Goal: Transaction & Acquisition: Purchase product/service

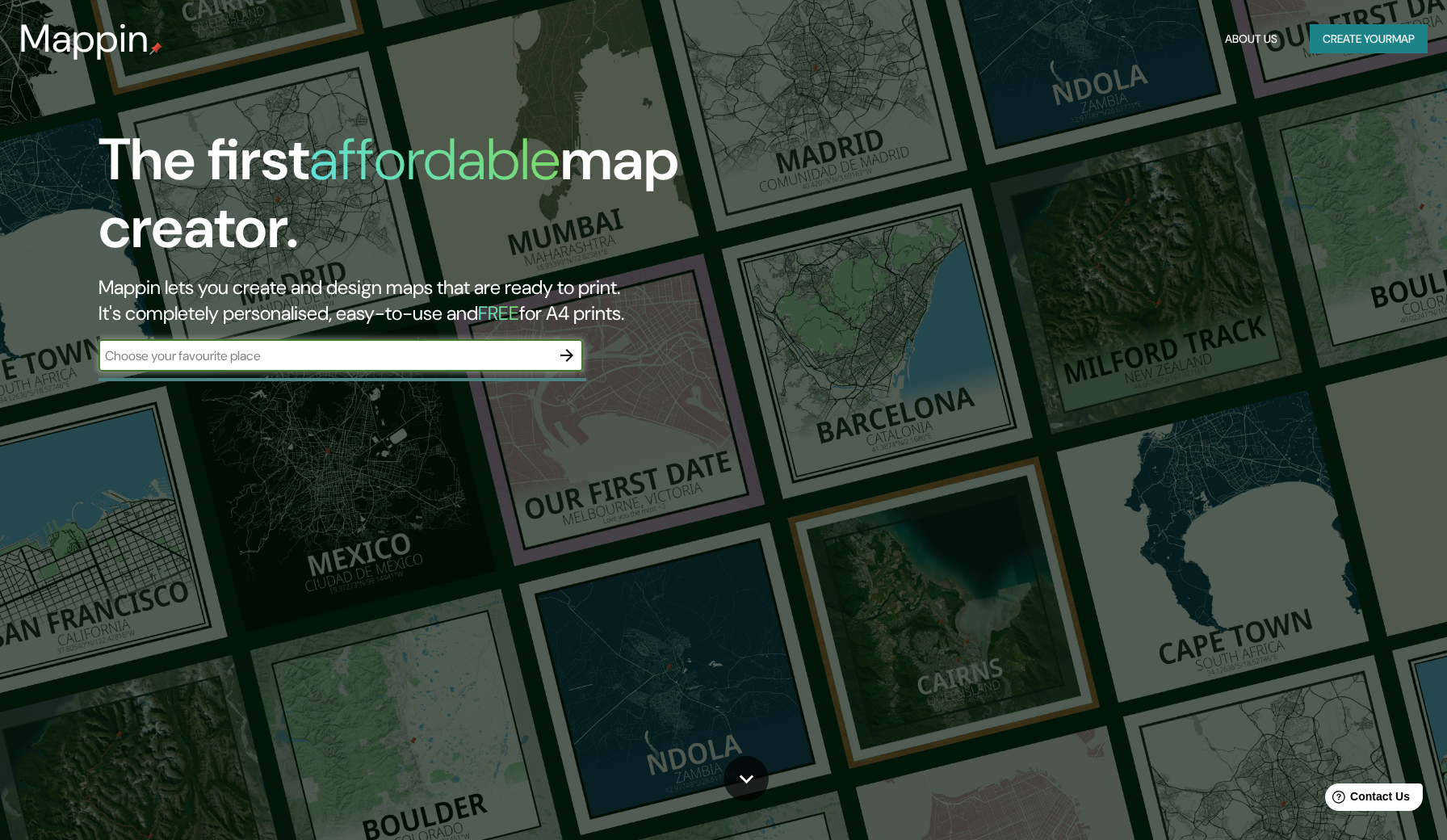
click at [324, 352] on input "text" at bounding box center [325, 355] width 452 height 18
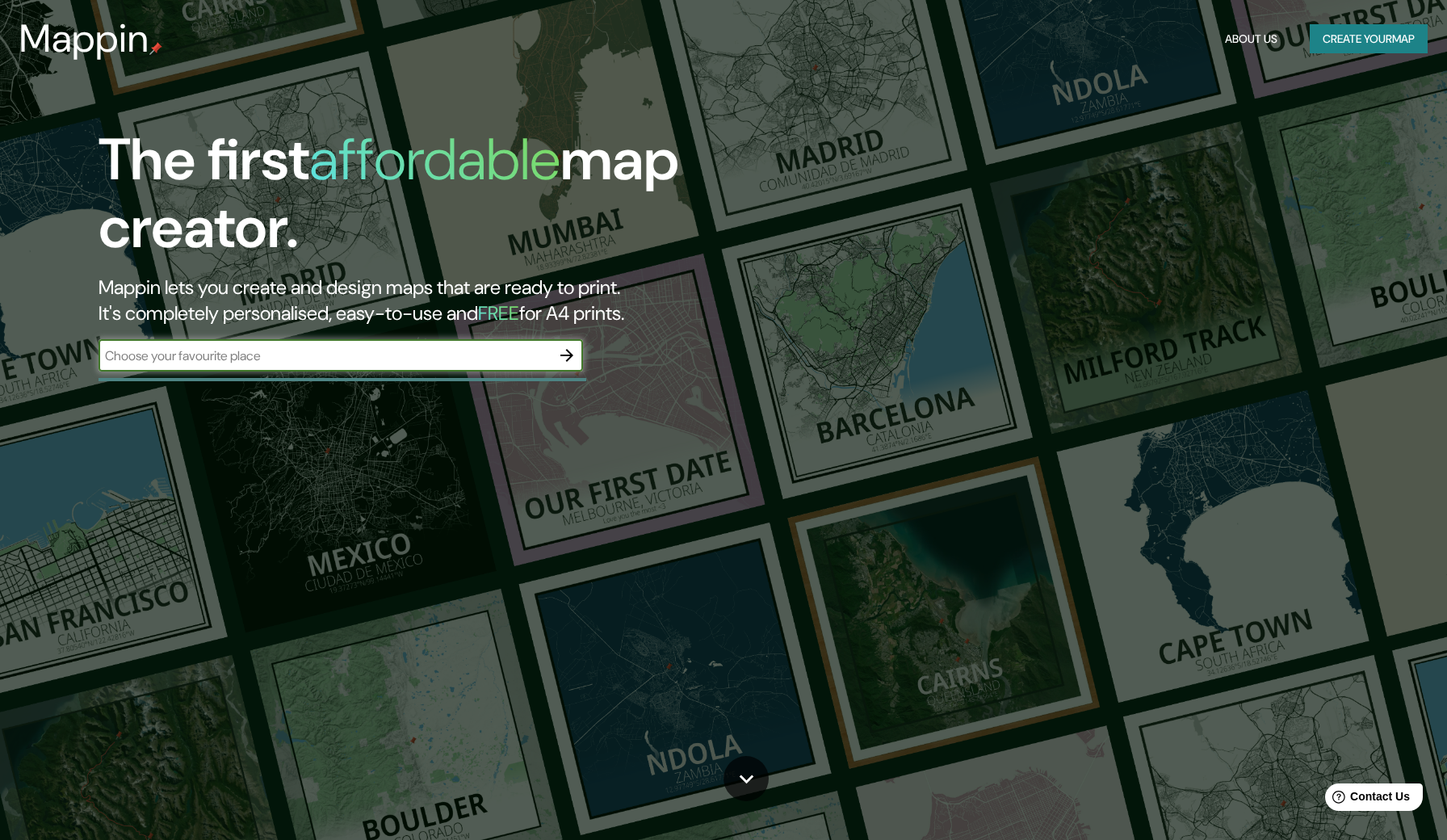
click at [324, 352] on input "text" at bounding box center [325, 355] width 452 height 18
type input "[GEOGRAPHIC_DATA]"
click at [569, 345] on icon "button" at bounding box center [567, 355] width 19 height 19
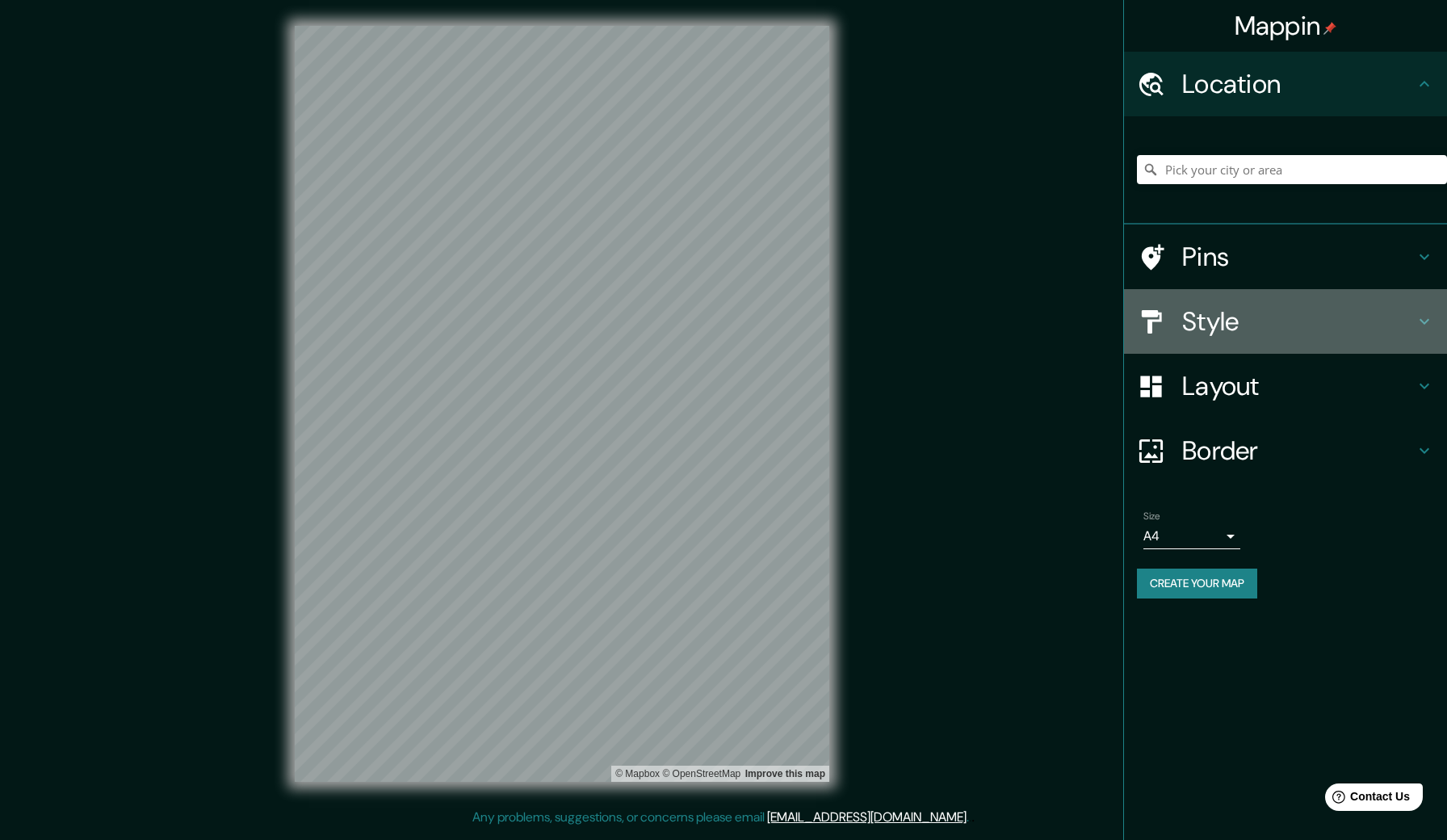
click at [1433, 299] on div "Style" at bounding box center [1286, 321] width 323 height 64
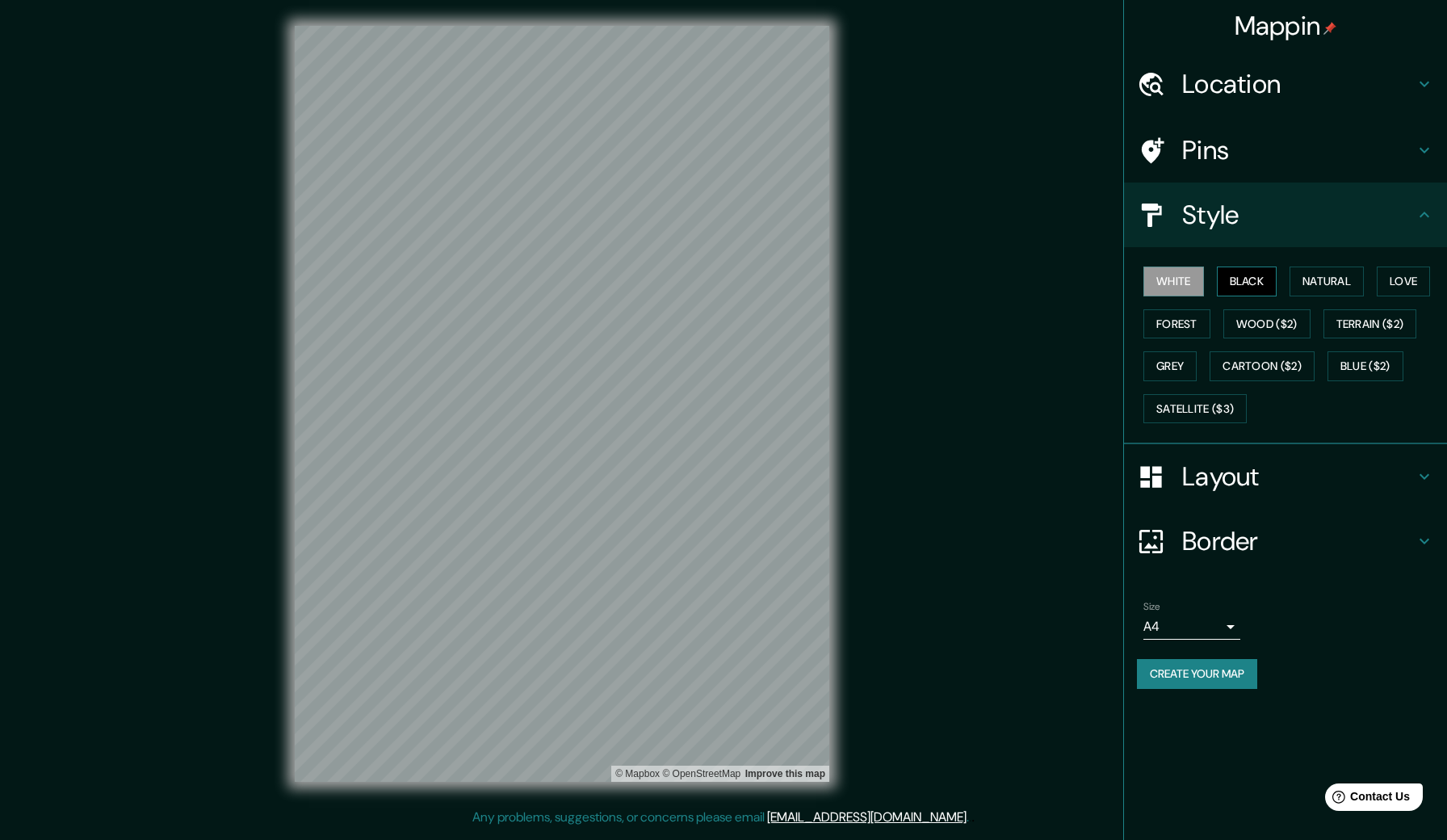
click at [1258, 291] on button "Black" at bounding box center [1247, 281] width 61 height 30
click at [1167, 275] on button "White" at bounding box center [1174, 281] width 61 height 30
click at [1274, 277] on button "Black" at bounding box center [1247, 281] width 61 height 30
click at [1330, 281] on button "Natural" at bounding box center [1327, 281] width 75 height 30
click at [1417, 285] on button "Love" at bounding box center [1403, 281] width 53 height 30
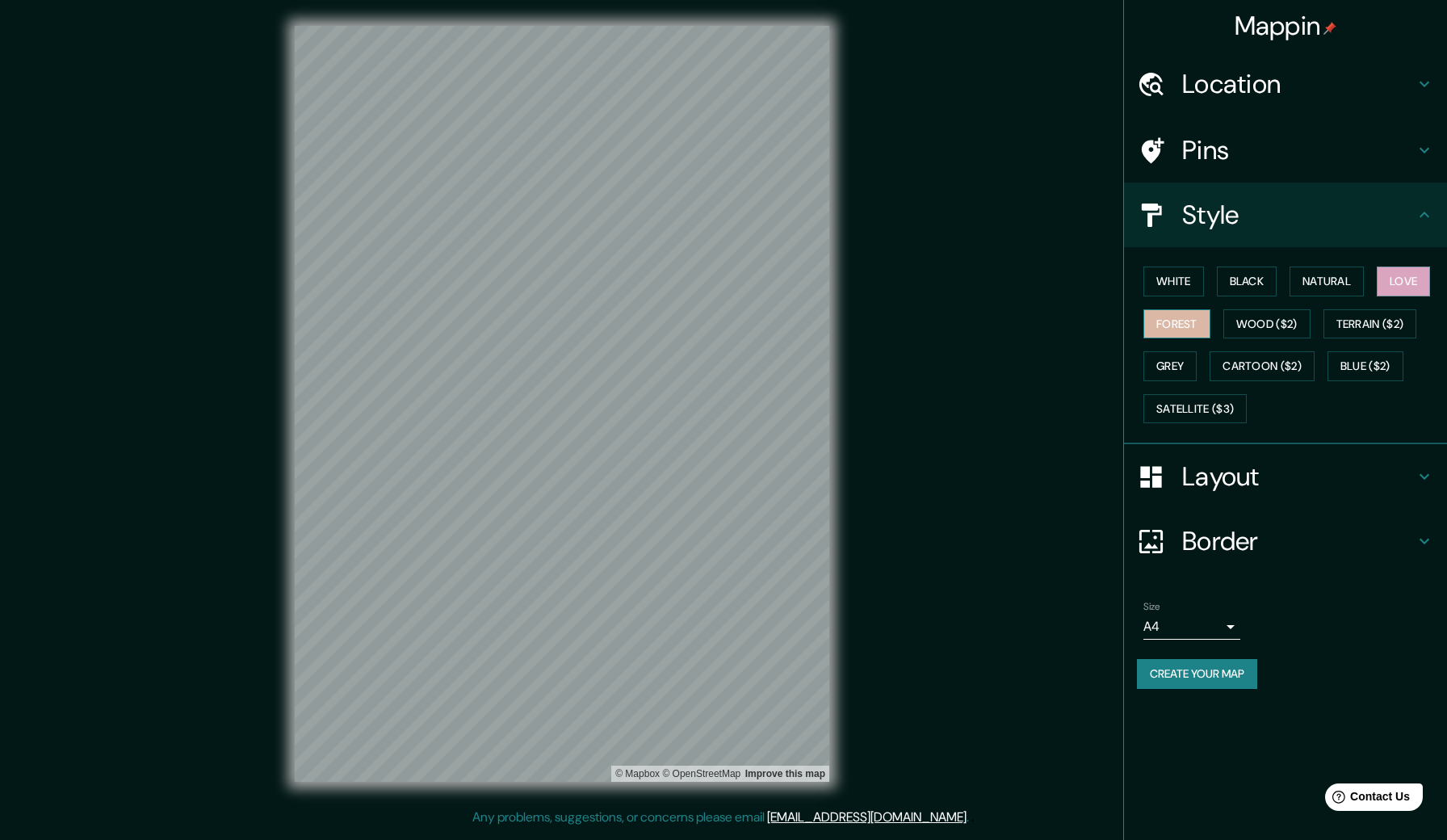
click at [1184, 326] on button "Forest" at bounding box center [1176, 324] width 67 height 30
click at [1273, 325] on button "Wood ($2)" at bounding box center [1267, 324] width 87 height 30
click at [1180, 362] on button "Grey" at bounding box center [1169, 366] width 53 height 30
click at [1255, 368] on button "Cartoon ($2)" at bounding box center [1262, 366] width 105 height 30
click at [1365, 364] on button "Blue ($2)" at bounding box center [1365, 366] width 76 height 30
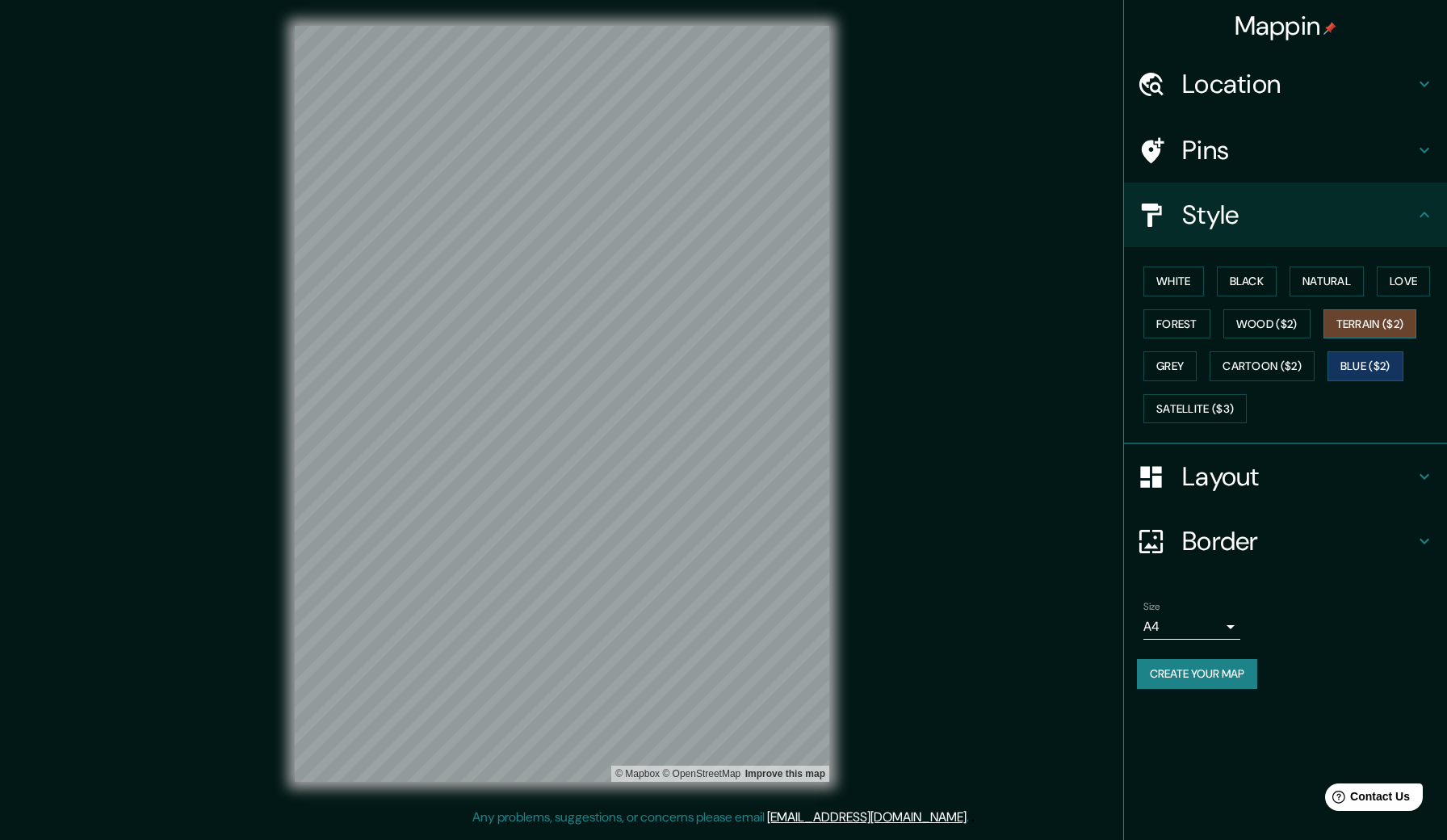
click at [1391, 317] on button "Terrain ($2)" at bounding box center [1371, 324] width 94 height 30
click at [1224, 411] on button "Satellite ($3)" at bounding box center [1194, 409] width 103 height 30
click at [1384, 357] on button "Blue ($2)" at bounding box center [1365, 366] width 76 height 30
click at [1260, 365] on button "Cartoon ($2)" at bounding box center [1262, 366] width 105 height 30
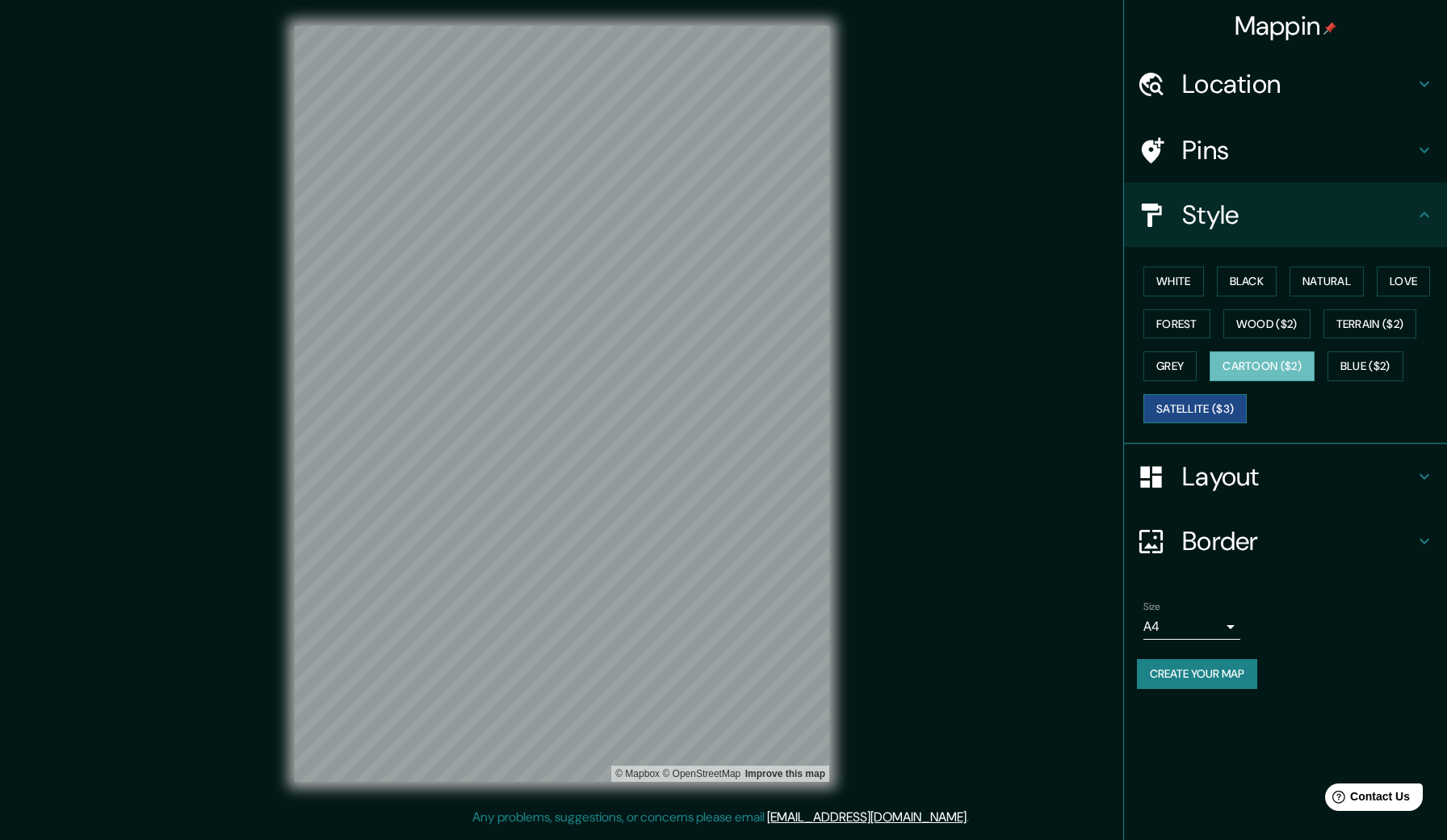
click at [1205, 405] on button "Satellite ($3)" at bounding box center [1194, 409] width 103 height 30
drag, startPoint x: 1181, startPoint y: 277, endPoint x: 1188, endPoint y: 325, distance: 48.5
click at [1188, 325] on div "White Black Natural Love Forest Wood ($2) Terrain ($2) Grey Cartoon ($2) Blue (…" at bounding box center [1292, 345] width 310 height 169
click at [1188, 325] on button "Forest" at bounding box center [1176, 324] width 67 height 30
click at [1385, 143] on h4 "Pins" at bounding box center [1299, 149] width 233 height 32
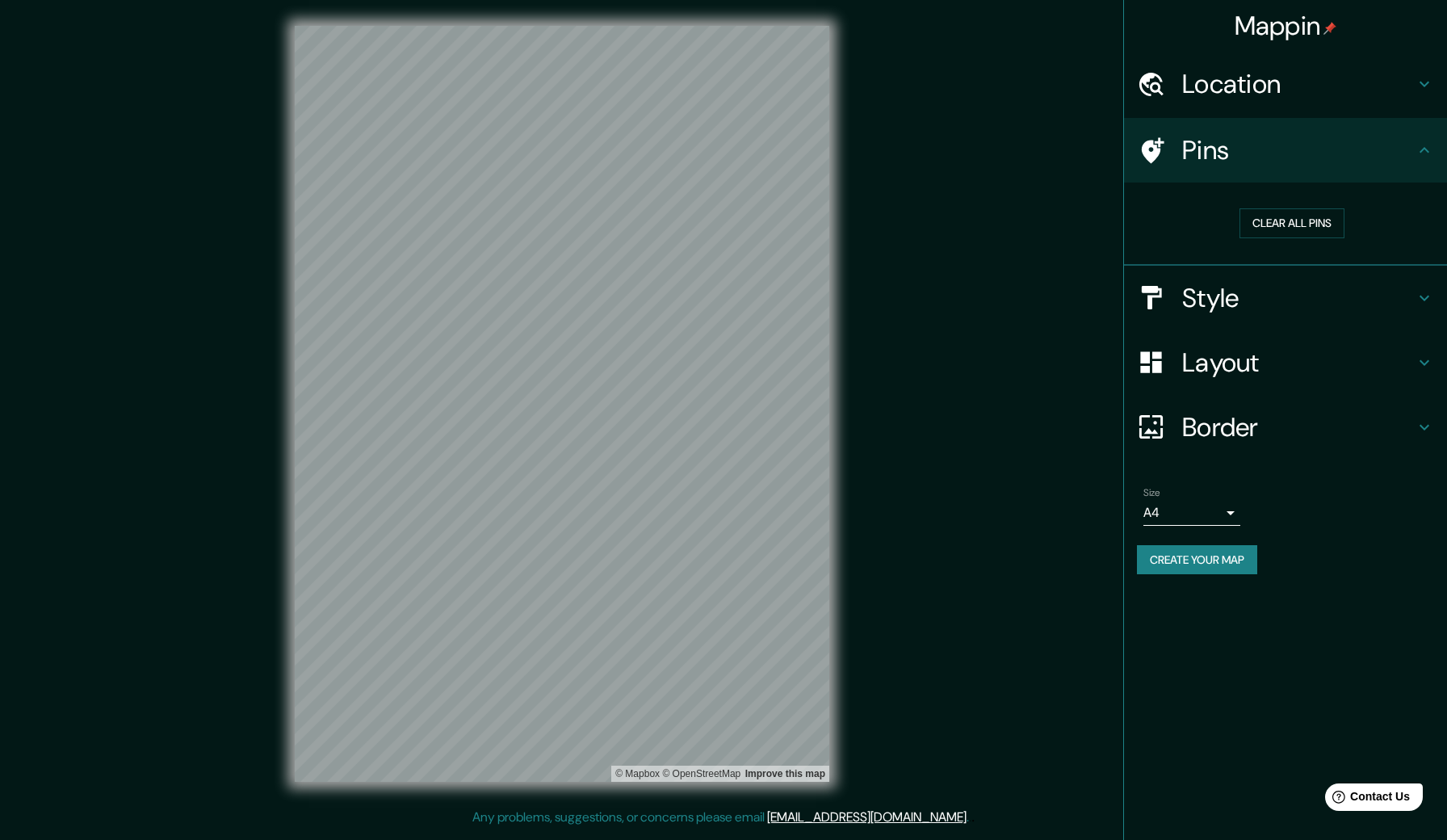
click at [1385, 143] on h4 "Pins" at bounding box center [1299, 149] width 233 height 32
click at [1260, 351] on h4 "Layout" at bounding box center [1299, 362] width 233 height 32
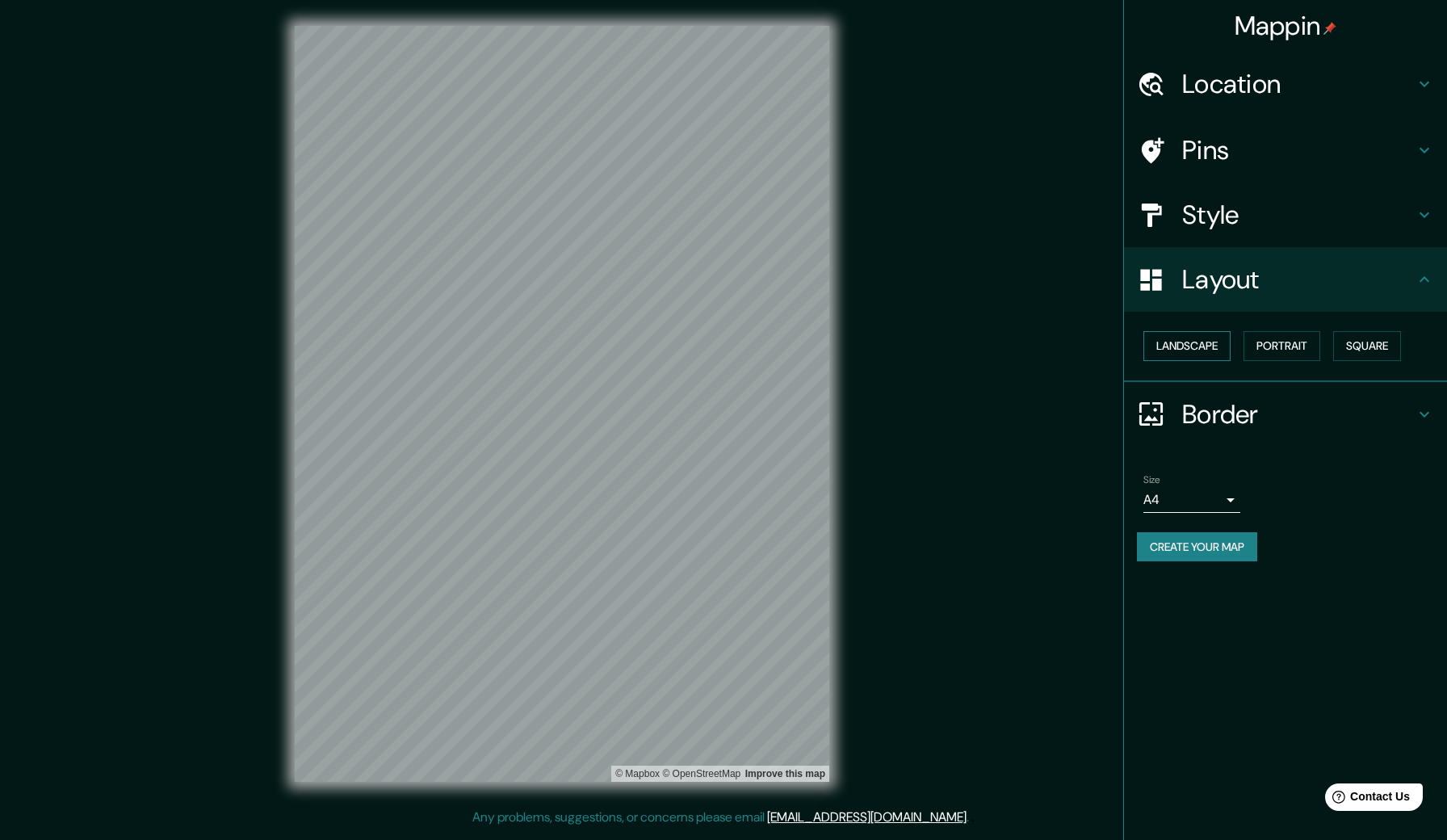
click at [1217, 342] on button "Landscape" at bounding box center [1187, 345] width 87 height 30
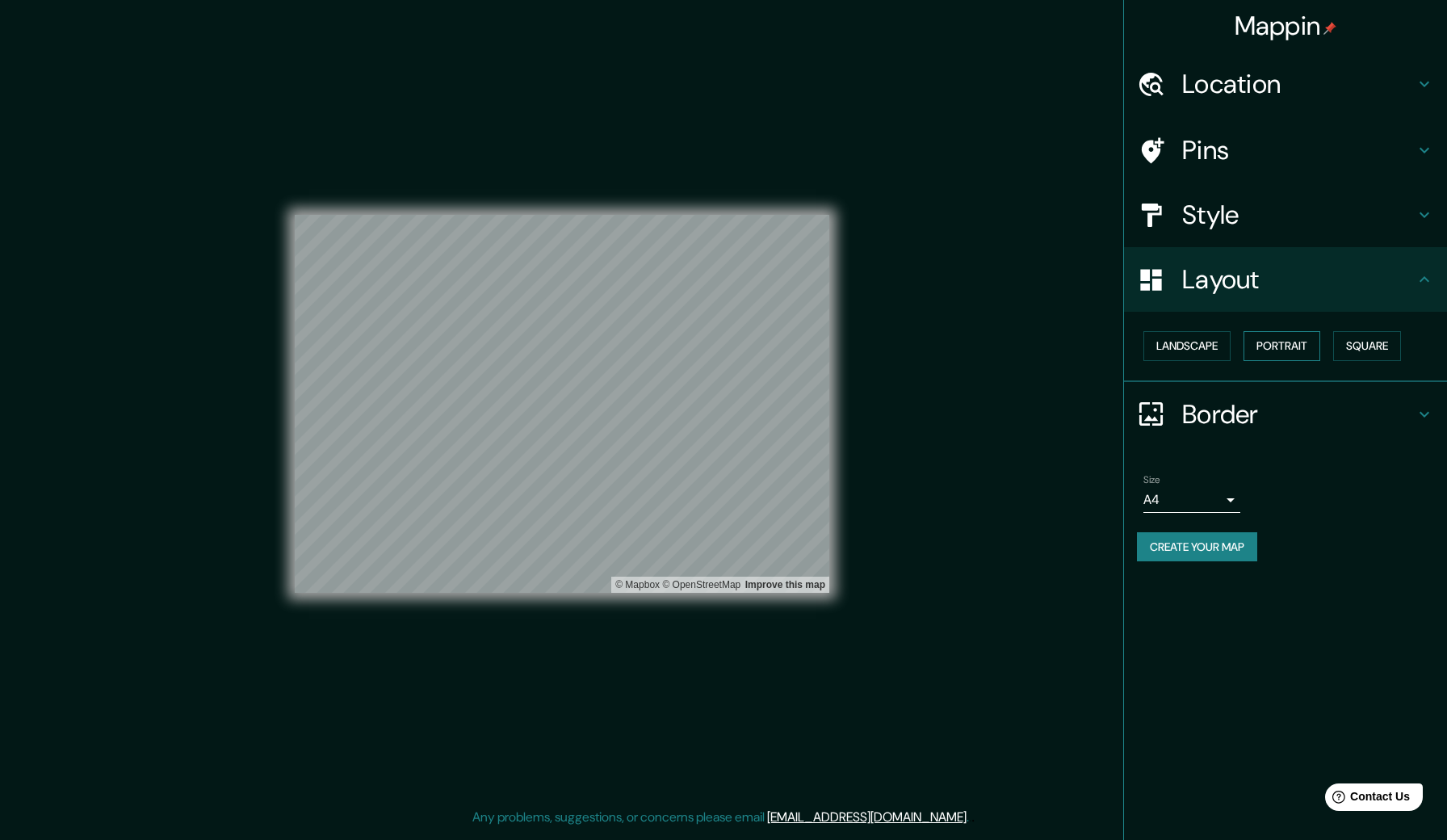
click at [1290, 343] on button "Portrait" at bounding box center [1282, 345] width 76 height 30
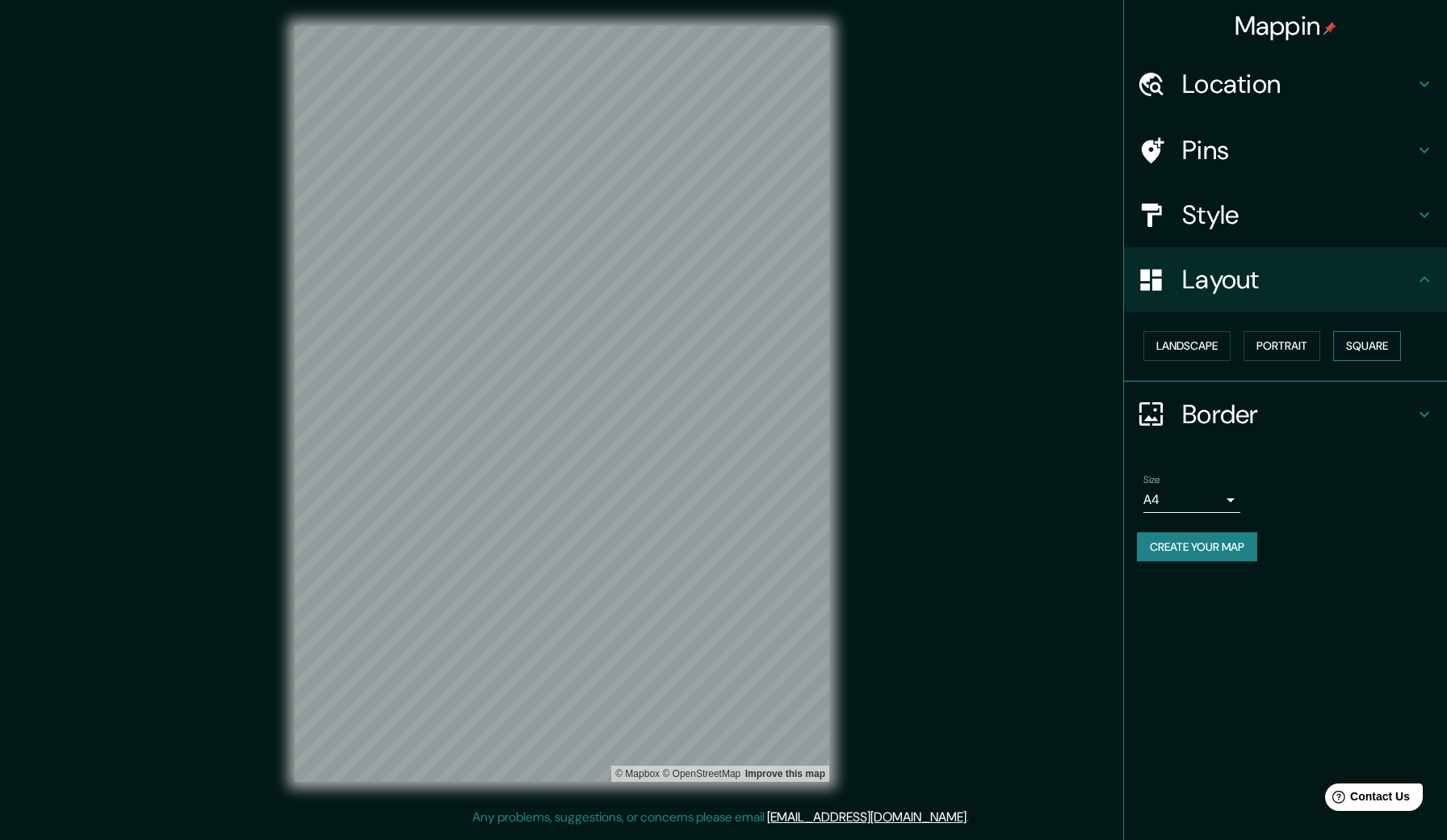
click at [1352, 345] on button "Square" at bounding box center [1367, 345] width 68 height 30
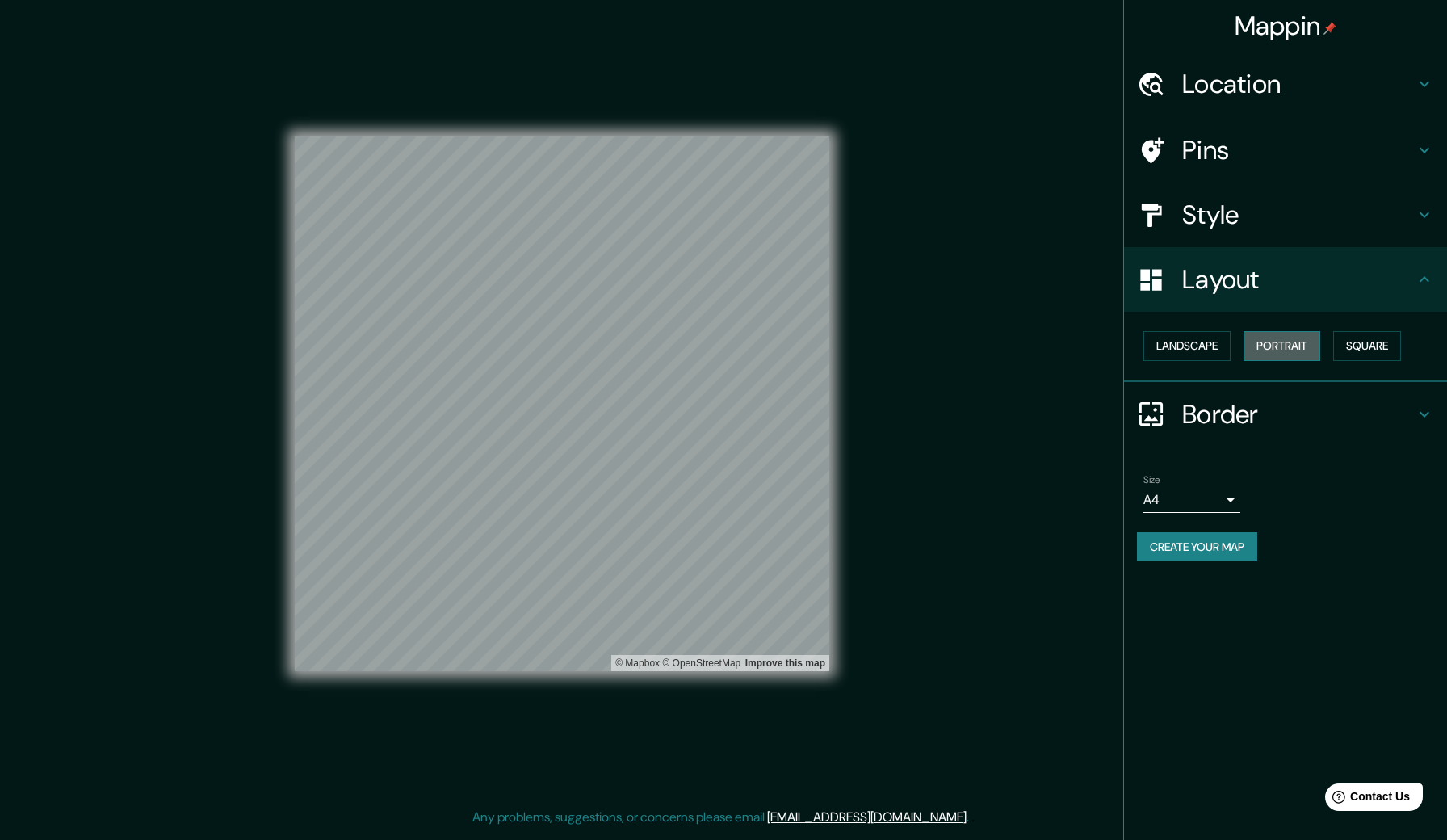
click at [1267, 344] on button "Portrait" at bounding box center [1282, 345] width 76 height 30
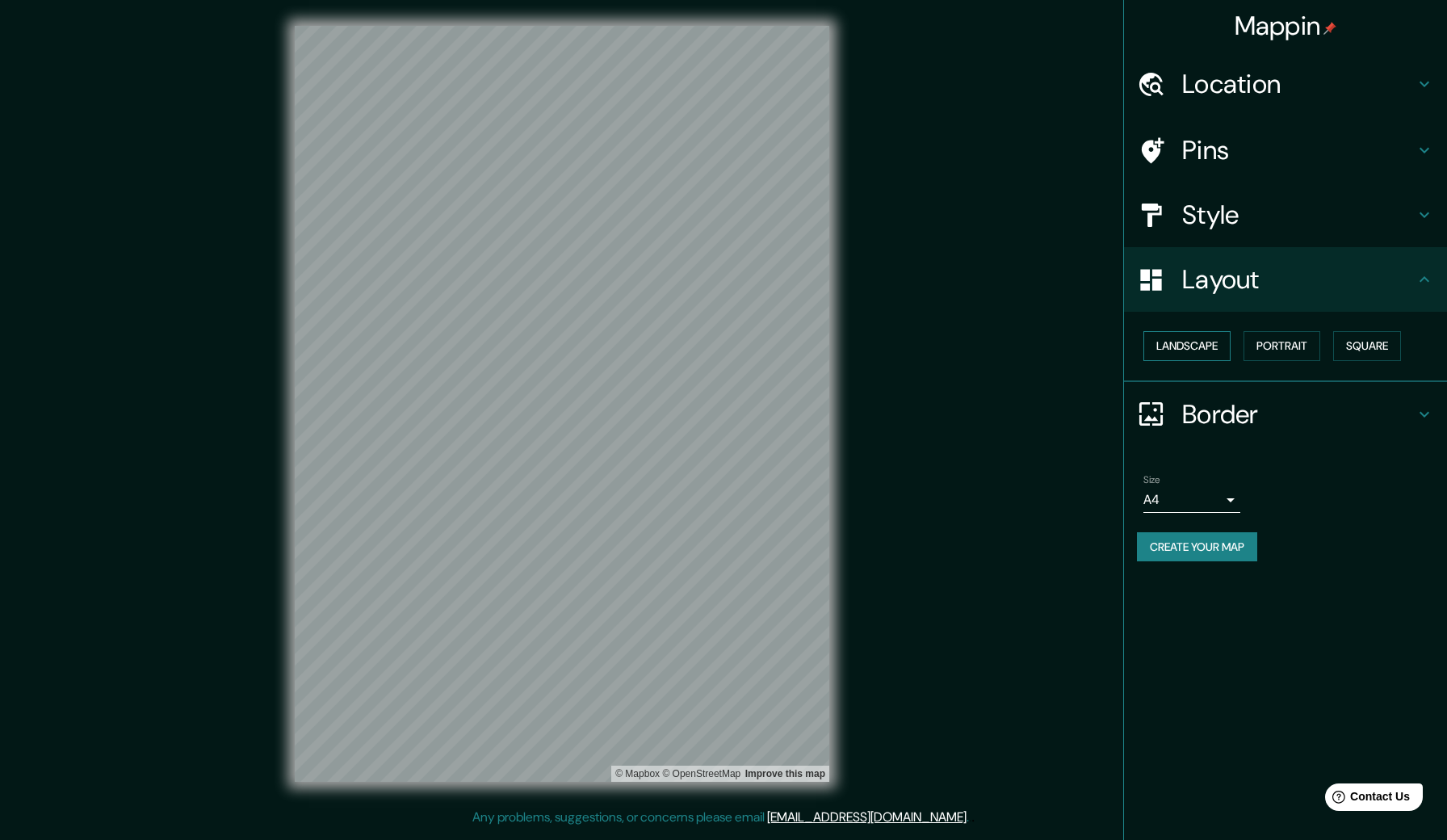
click at [1220, 347] on button "Landscape" at bounding box center [1187, 345] width 87 height 30
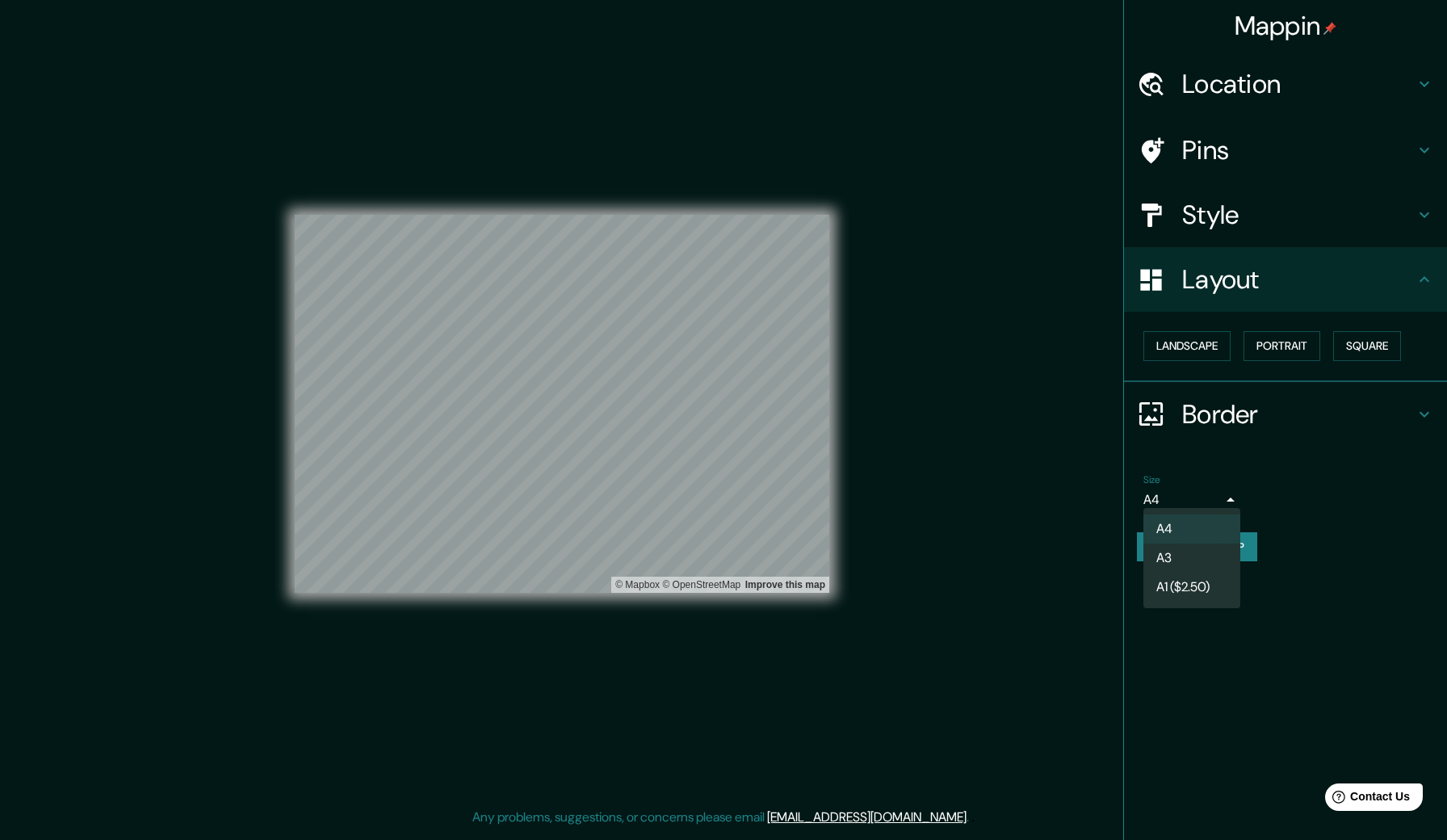
click at [1221, 492] on body "Mappin Location Pins Style Layout Landscape Portrait Square Border Choose a bor…" at bounding box center [723, 420] width 1447 height 840
click at [1279, 509] on div at bounding box center [723, 420] width 1447 height 840
click at [1224, 495] on body "Mappin Location Pins Style Layout Landscape Portrait Square Border Choose a bor…" at bounding box center [723, 420] width 1447 height 840
click at [1199, 549] on li "A3" at bounding box center [1192, 557] width 97 height 29
type input "a4"
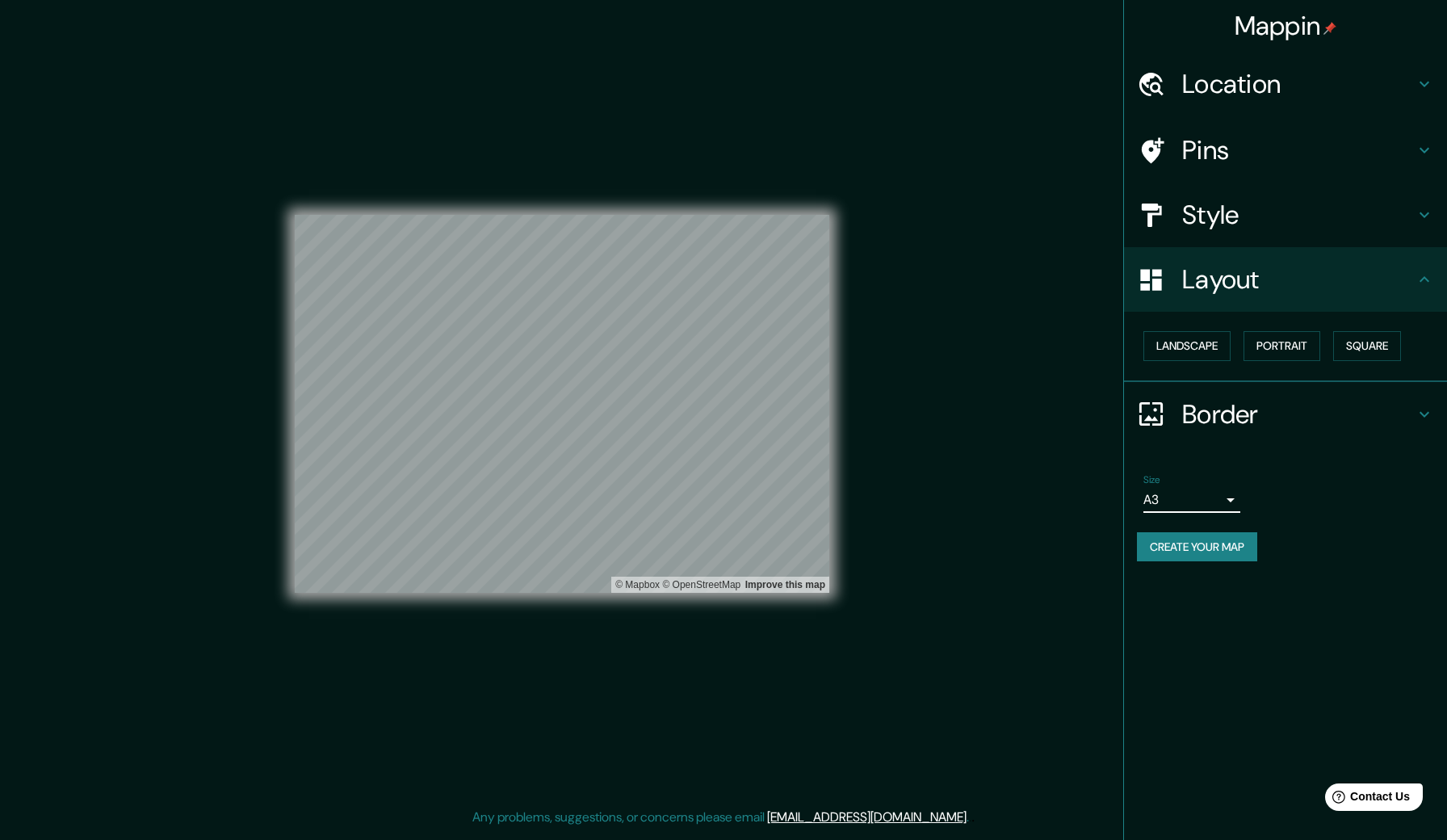
click at [1251, 209] on h4 "Style" at bounding box center [1299, 214] width 233 height 32
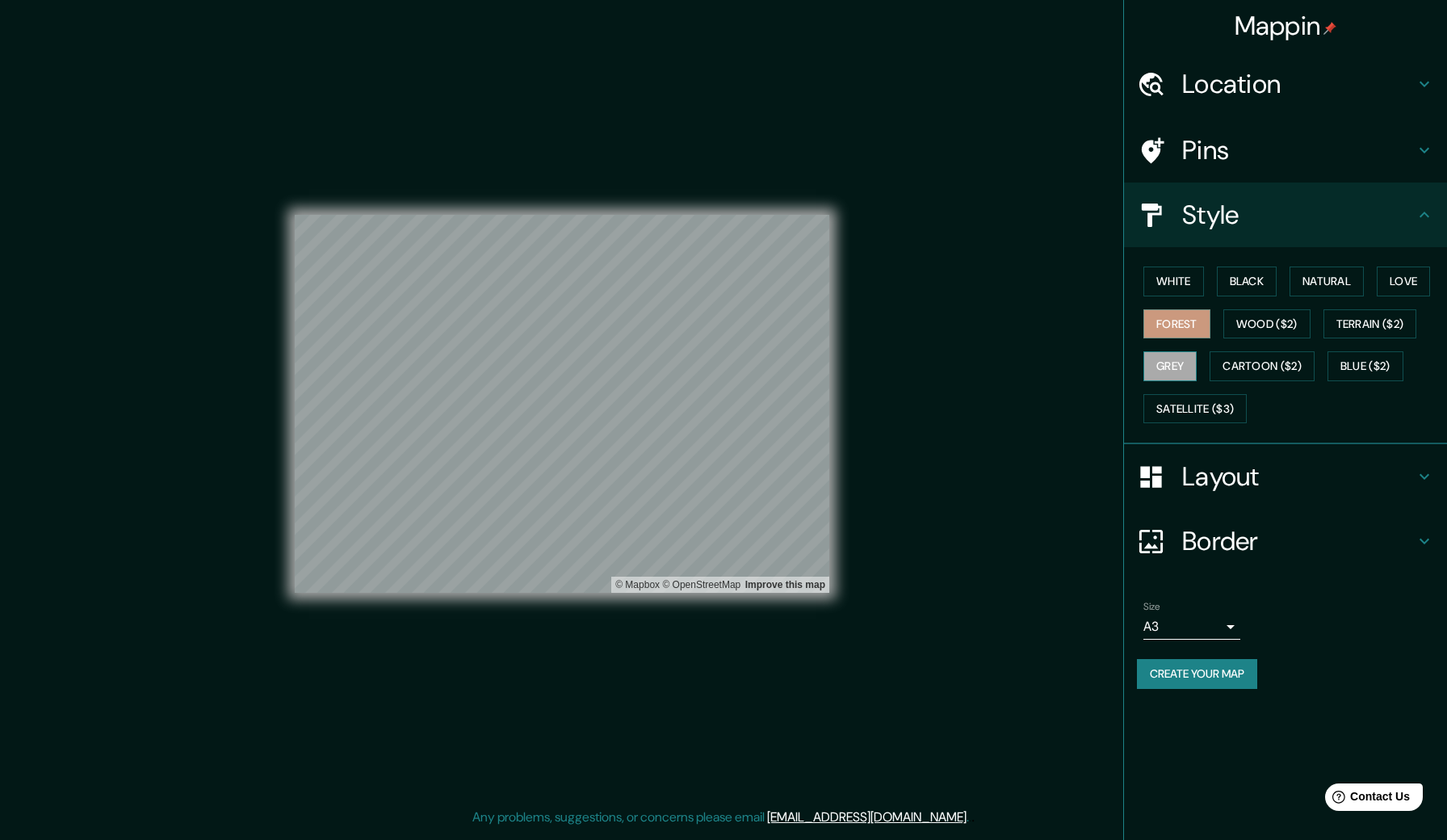
click at [1174, 351] on button "Grey" at bounding box center [1169, 366] width 53 height 30
click at [1167, 403] on button "Satellite ($3)" at bounding box center [1194, 409] width 103 height 30
click at [1352, 370] on button "Blue ($2)" at bounding box center [1365, 366] width 76 height 30
click at [1371, 323] on button "Terrain ($2)" at bounding box center [1371, 324] width 94 height 30
click at [1295, 365] on button "Cartoon ($2)" at bounding box center [1262, 366] width 105 height 30
